Goal: Find contact information: Find contact information

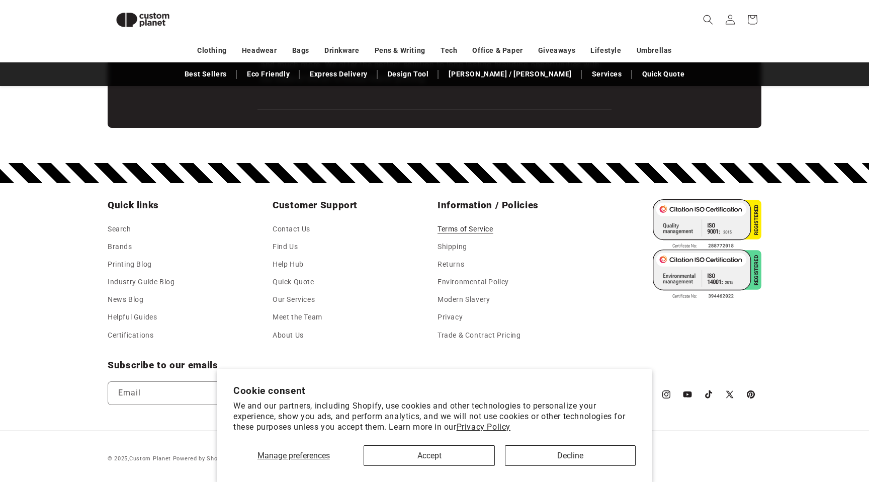
scroll to position [0, 1738]
click at [563, 454] on button "Decline" at bounding box center [570, 455] width 131 height 21
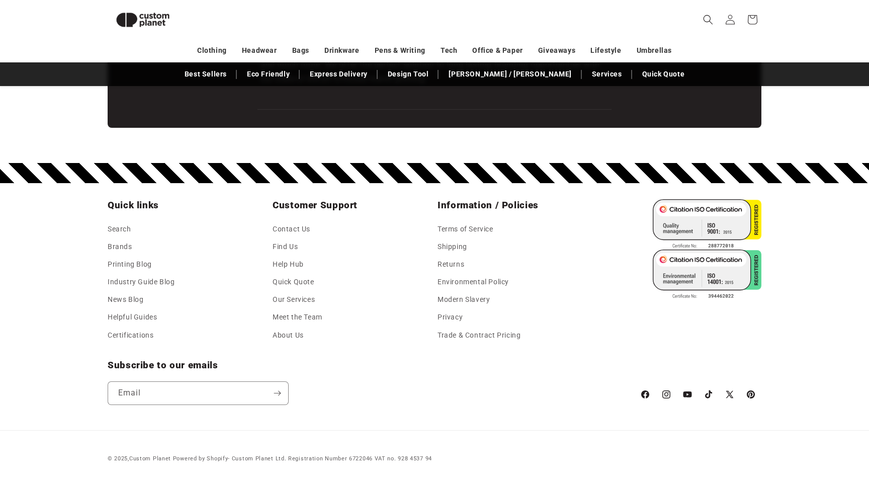
scroll to position [0, 0]
click at [239, 458] on small "Powered by Shopify - Custom Planet Ltd. Registration Number 6722046 VAT no. 928…" at bounding box center [302, 458] width 259 height 7
drag, startPoint x: 239, startPoint y: 458, endPoint x: 293, endPoint y: 462, distance: 54.5
click at [286, 458] on small "Powered by Shopify - Custom Planet Ltd. Registration Number 6722046 VAT no. 928…" at bounding box center [302, 458] width 259 height 7
copy small "Custom Planet Ltd."
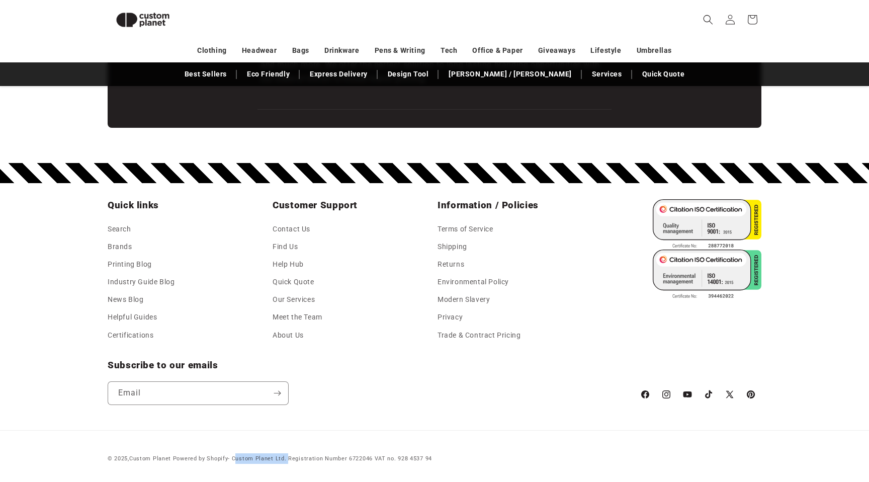
scroll to position [0, 1738]
click at [454, 247] on link "Shipping" at bounding box center [453, 247] width 30 height 18
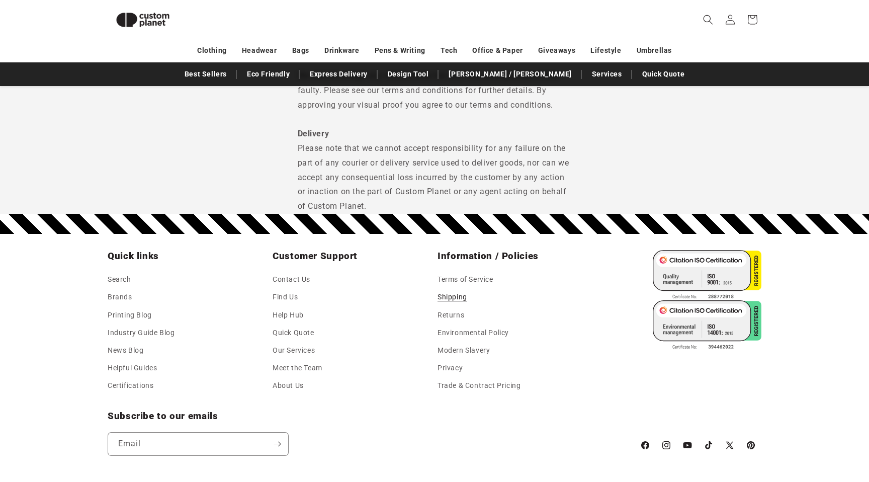
scroll to position [1159, 0]
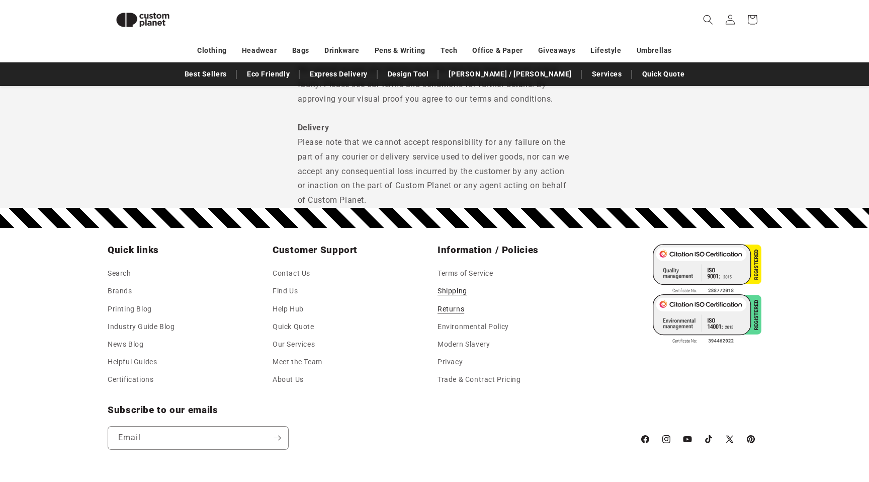
click at [450, 311] on link "Returns" at bounding box center [451, 309] width 27 height 18
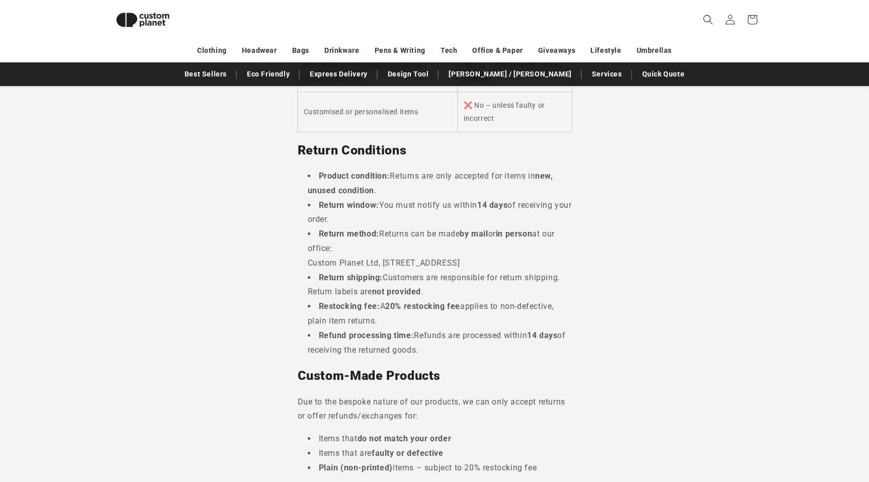
scroll to position [292, 0]
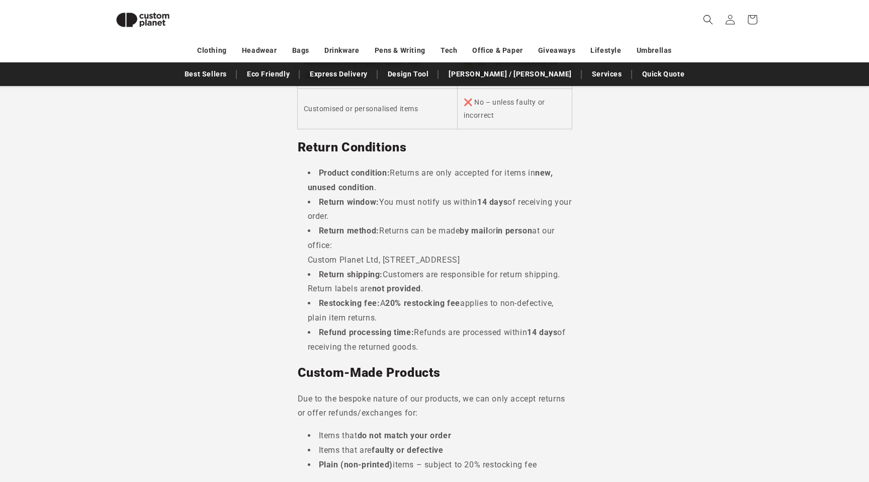
drag, startPoint x: 463, startPoint y: 274, endPoint x: 383, endPoint y: 261, distance: 81.5
click at [383, 261] on li "Return method: Returns can be made by mail or in person at our office: Custom P…" at bounding box center [440, 245] width 264 height 43
copy li "Unit 7, Camperdown Industrial Estate, Killingworth, Newcastle upon Tyne, NE12 5…"
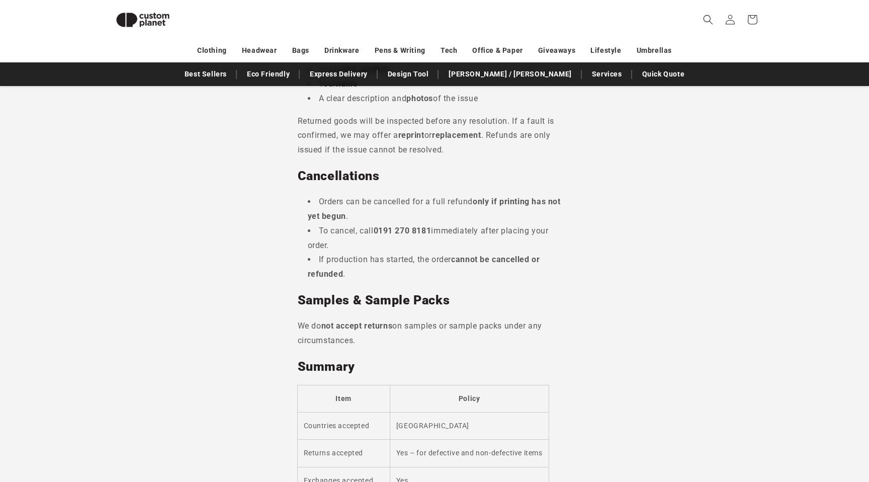
scroll to position [776, 0]
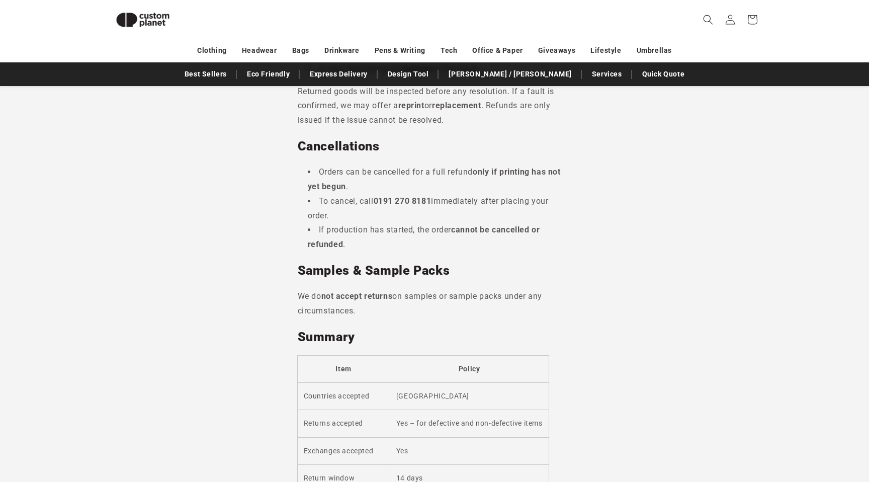
click at [382, 206] on strong "0191 270 8181" at bounding box center [403, 201] width 58 height 10
drag, startPoint x: 386, startPoint y: 229, endPoint x: 420, endPoint y: 229, distance: 33.7
click at [420, 206] on strong "0191 270 8181" at bounding box center [403, 201] width 58 height 10
copy strong "0191 270 8181"
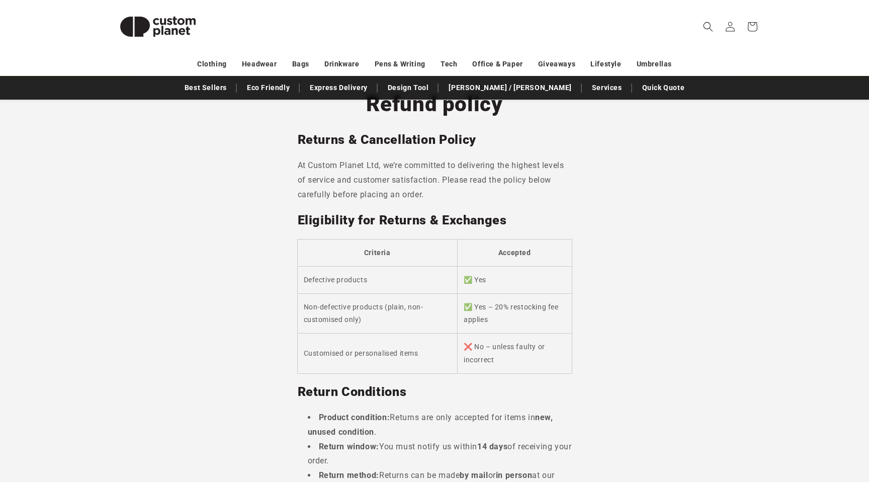
scroll to position [59, 0]
click at [152, 28] on img at bounding box center [158, 26] width 101 height 45
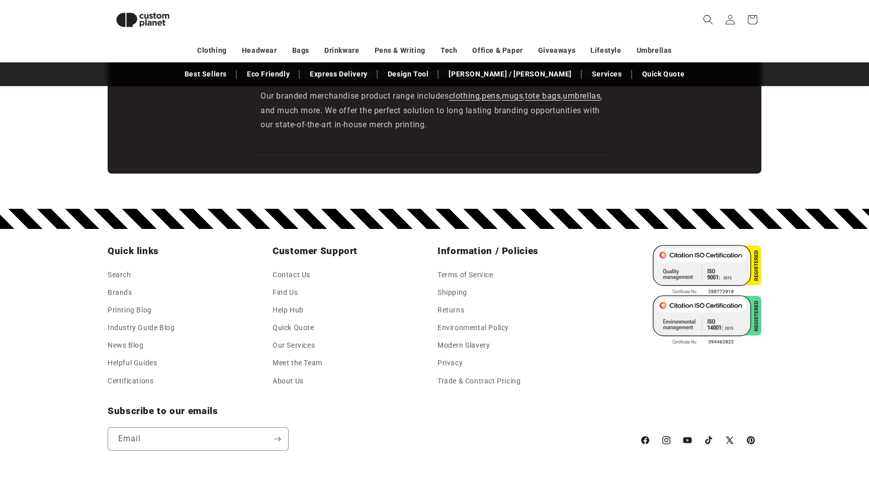
scroll to position [1747, 0]
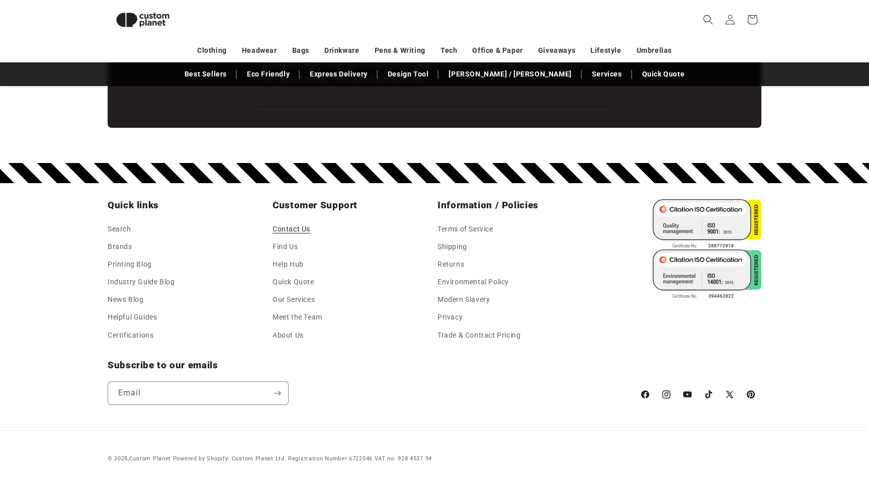
click at [293, 230] on link "Contact Us" at bounding box center [292, 230] width 38 height 15
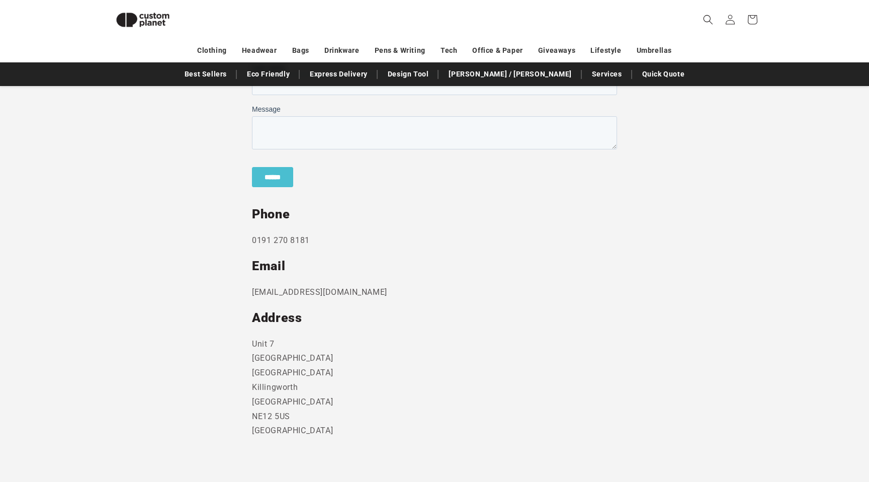
scroll to position [441, 0]
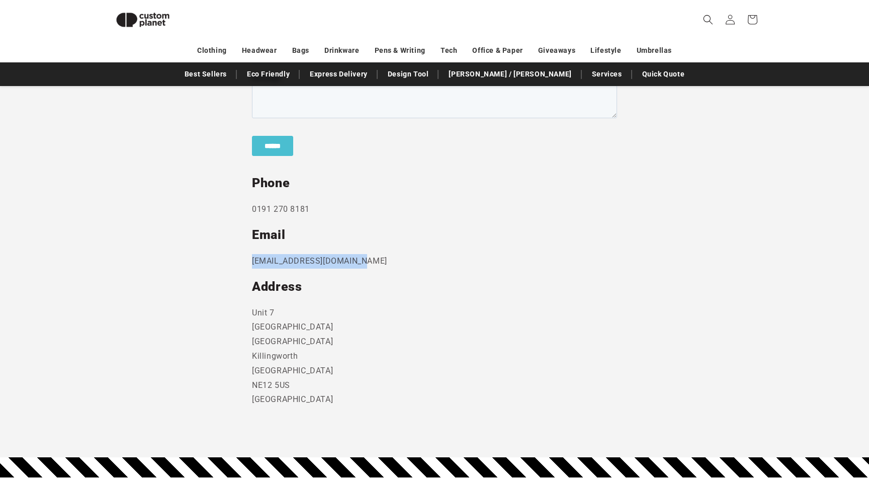
drag, startPoint x: 368, startPoint y: 261, endPoint x: 240, endPoint y: 259, distance: 127.8
click at [239, 259] on section "Send us a message and someone will get back to you within 24 hours. Phone [PHON…" at bounding box center [434, 183] width 869 height 549
copy p "[EMAIL_ADDRESS][DOMAIN_NAME]"
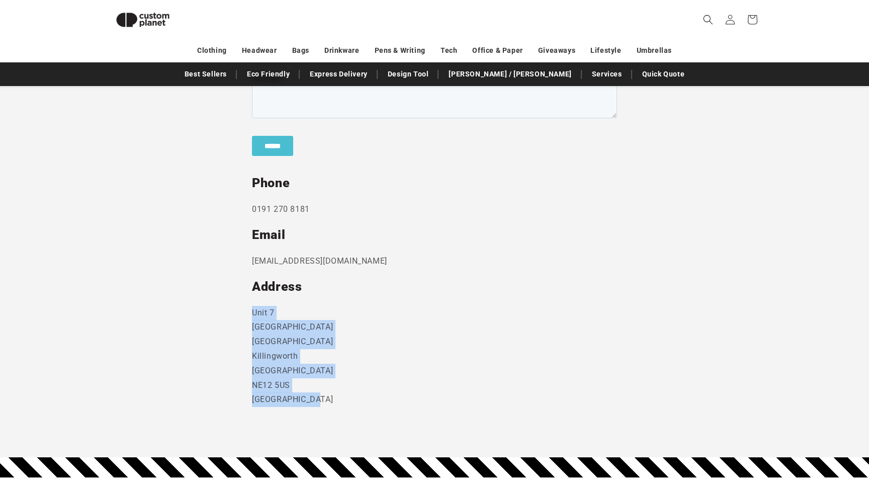
drag, startPoint x: 319, startPoint y: 400, endPoint x: 238, endPoint y: 313, distance: 118.9
click at [238, 313] on section "Send us a message and someone will get back to you within 24 hours. Phone 0191 …" at bounding box center [434, 183] width 869 height 549
copy p "Unit 7 Strand Business Centre Camperdown Ind Est Killingworth Newcastle Upon Ty…"
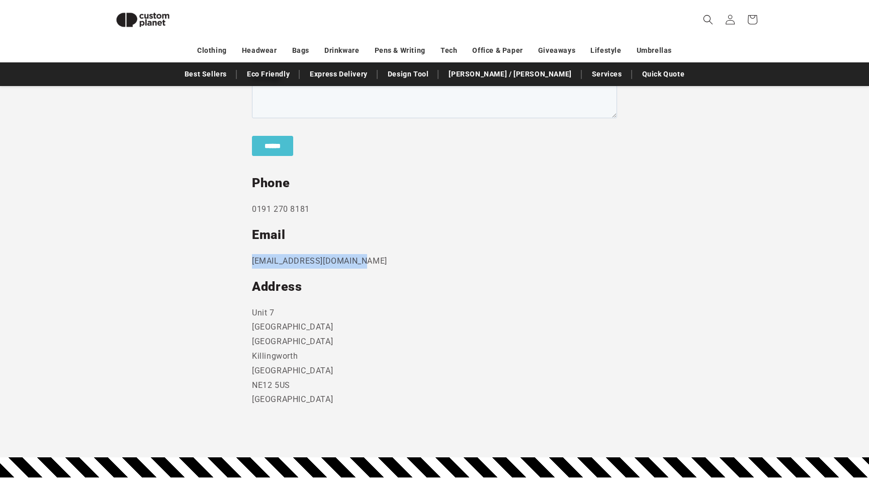
drag, startPoint x: 235, startPoint y: 260, endPoint x: 402, endPoint y: 261, distance: 167.5
click at [402, 261] on section "Send us a message and someone will get back to you within 24 hours. Phone 0191 …" at bounding box center [434, 183] width 869 height 549
copy p "sales@customplanet.co.uk"
drag, startPoint x: 233, startPoint y: 207, endPoint x: 361, endPoint y: 208, distance: 127.8
click at [361, 208] on section "Send us a message and someone will get back to you within 24 hours. Phone 0191 …" at bounding box center [434, 183] width 869 height 549
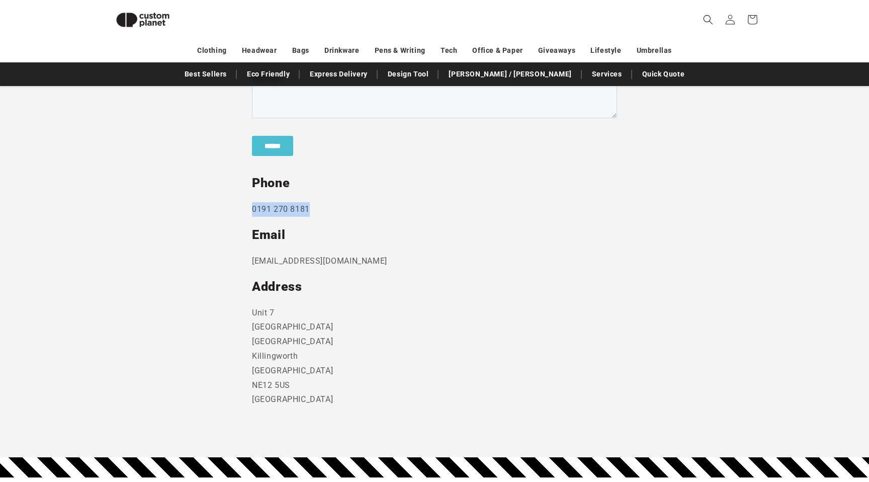
copy p "0191 270 8181"
